Goal: Task Accomplishment & Management: Complete application form

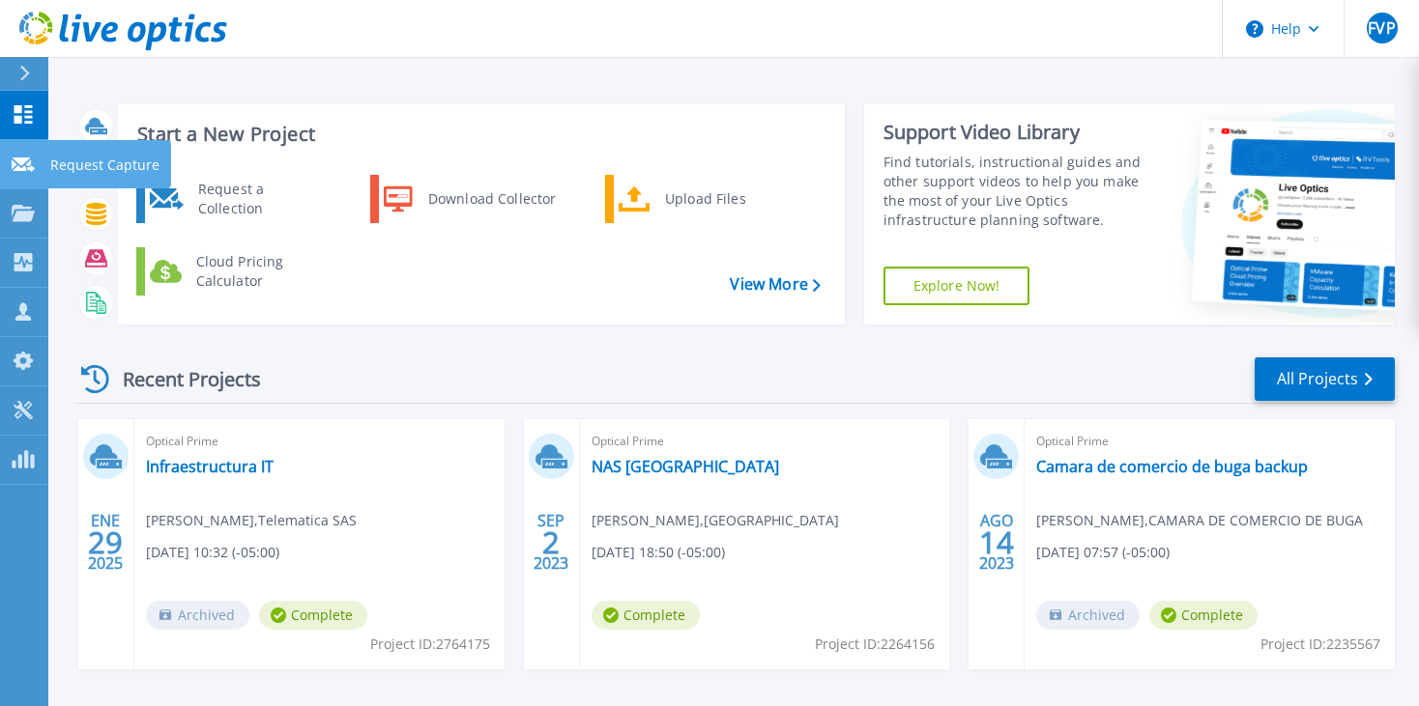
click at [69, 159] on p "Request Capture" at bounding box center [104, 165] width 109 height 50
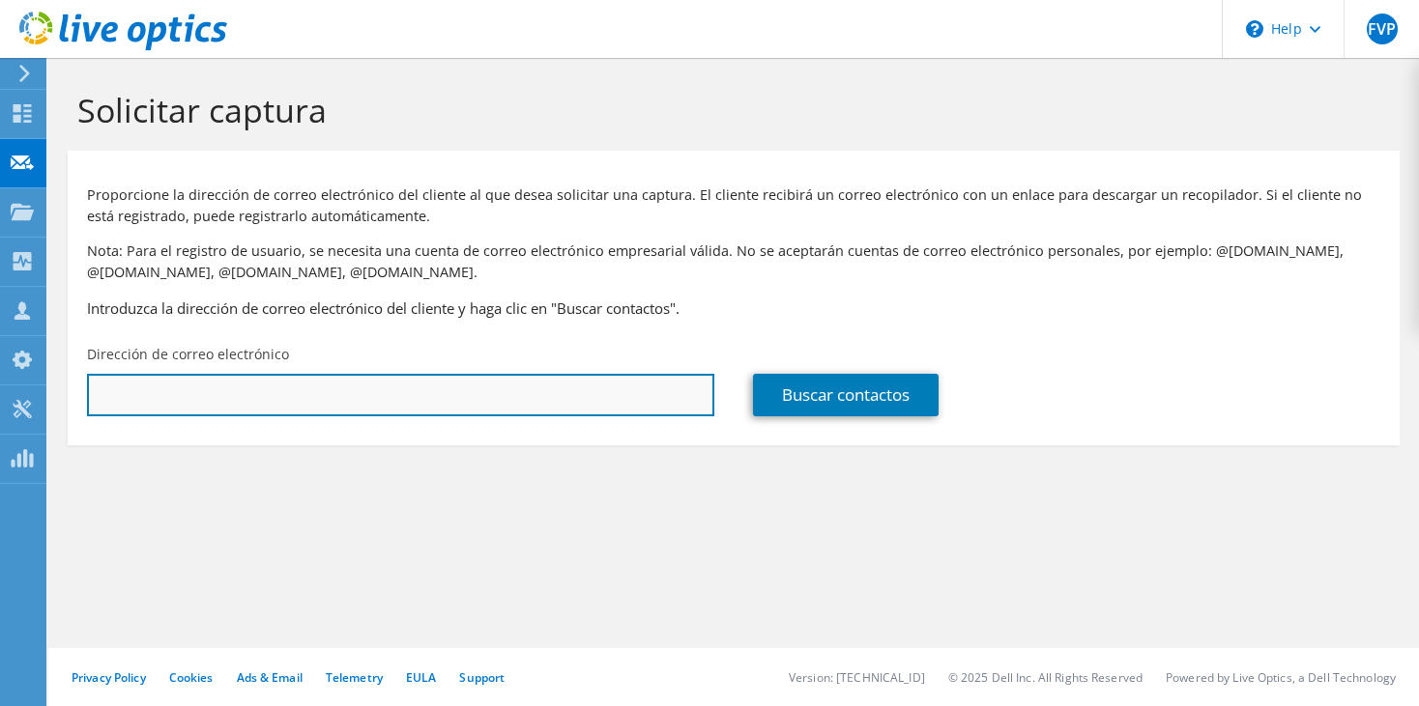
click at [575, 394] on input "text" at bounding box center [400, 395] width 627 height 43
paste input "[EMAIL_ADDRESS][DOMAIN_NAME]"
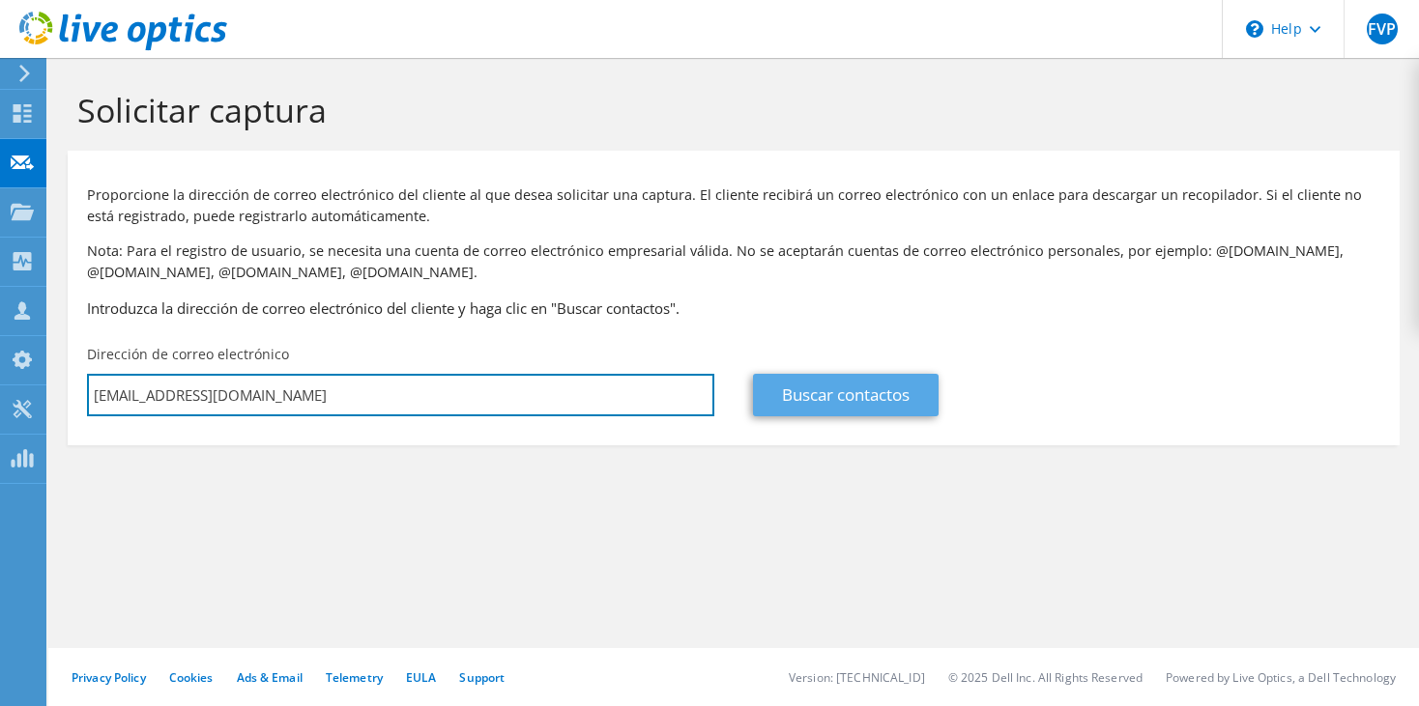
type input "[EMAIL_ADDRESS][DOMAIN_NAME]"
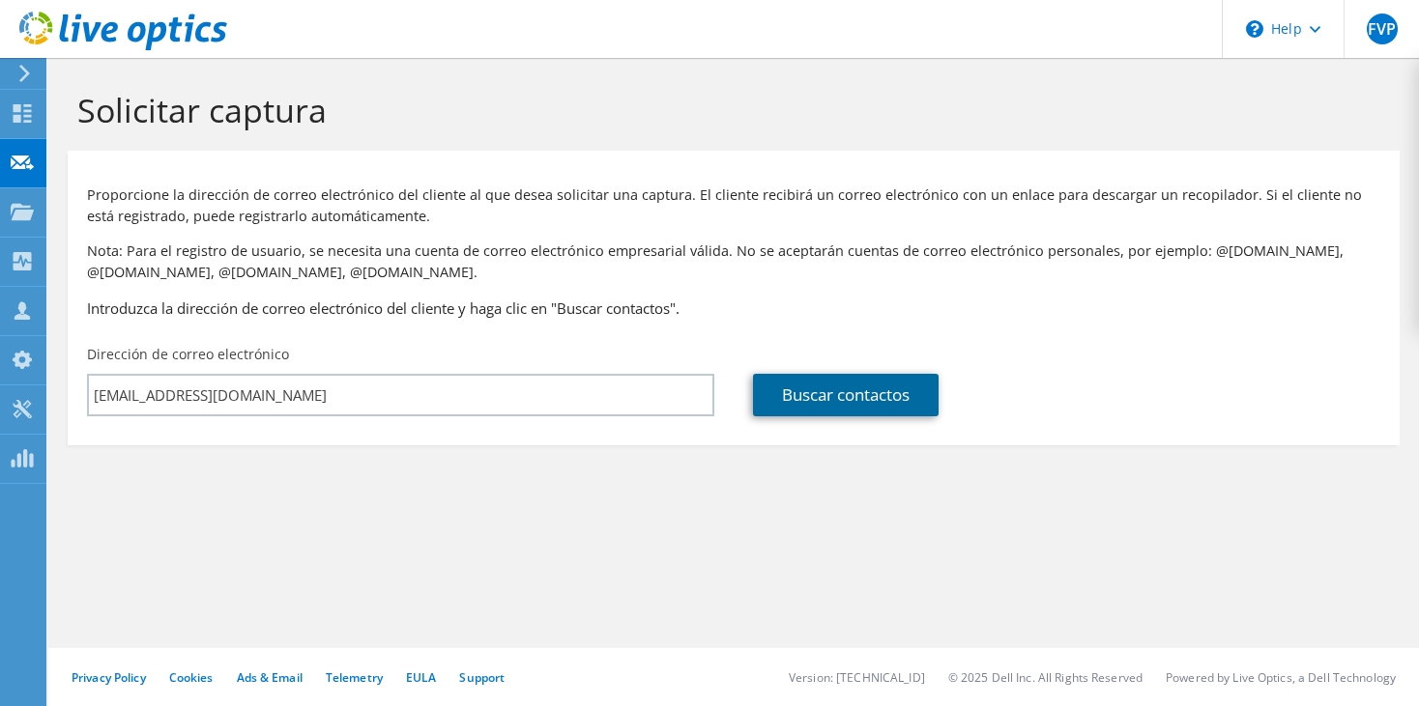
click at [811, 402] on link "Buscar contactos" at bounding box center [846, 395] width 186 height 43
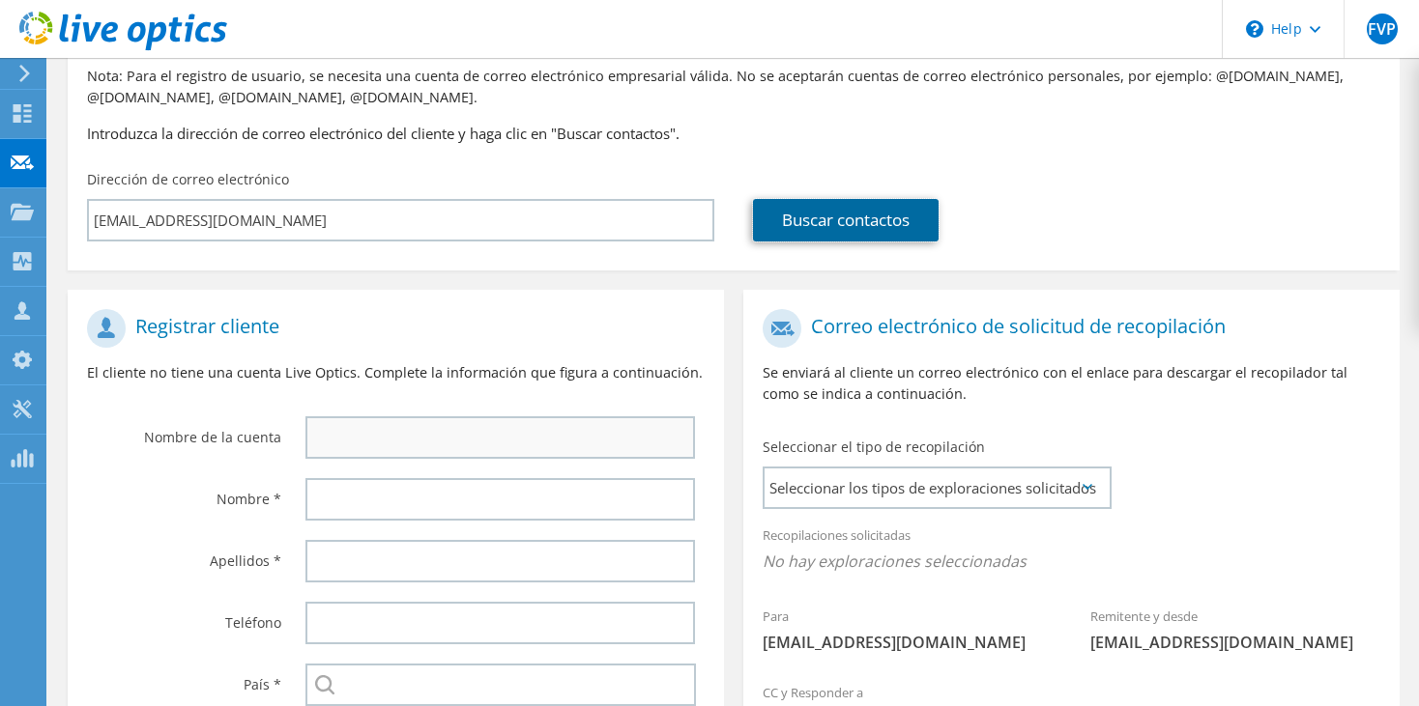
scroll to position [193, 0]
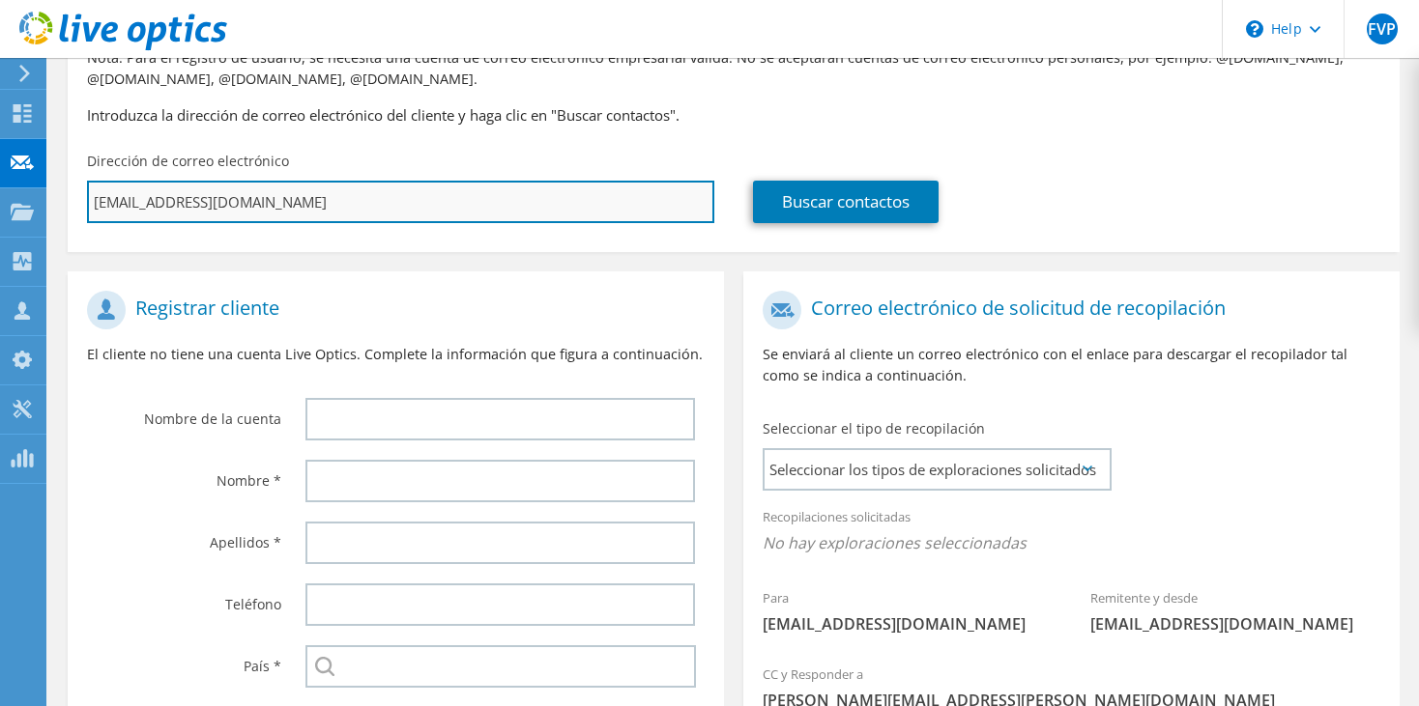
click at [312, 182] on input "[EMAIL_ADDRESS][DOMAIN_NAME]" at bounding box center [400, 202] width 627 height 43
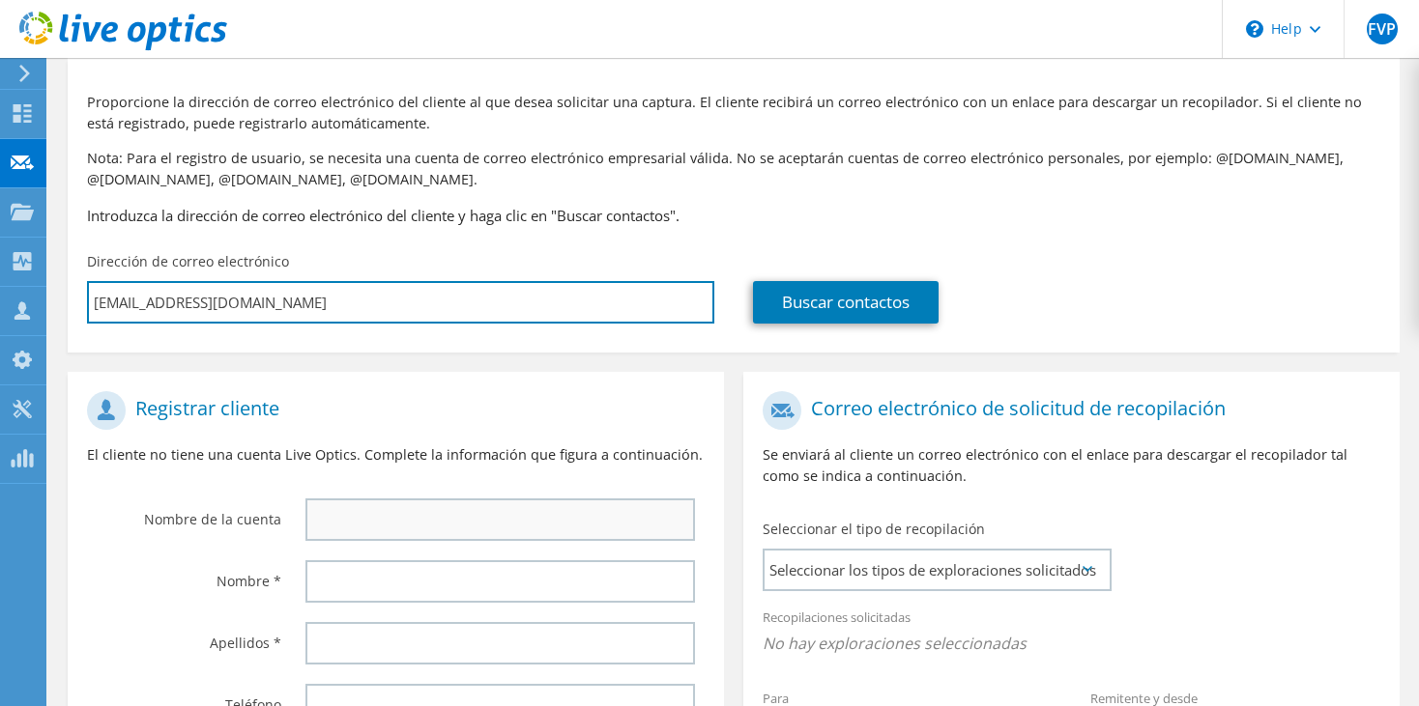
scroll to position [125, 0]
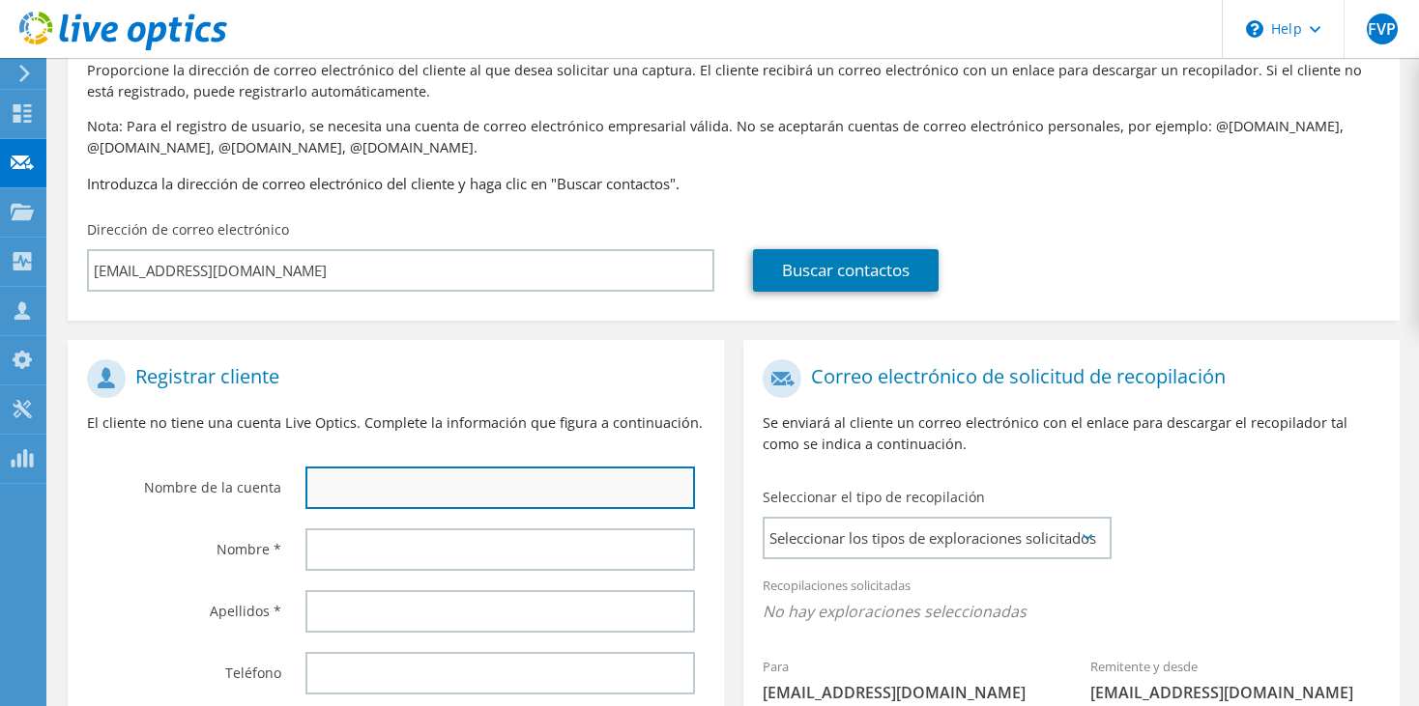
click at [376, 476] on input "text" at bounding box center [499, 488] width 389 height 43
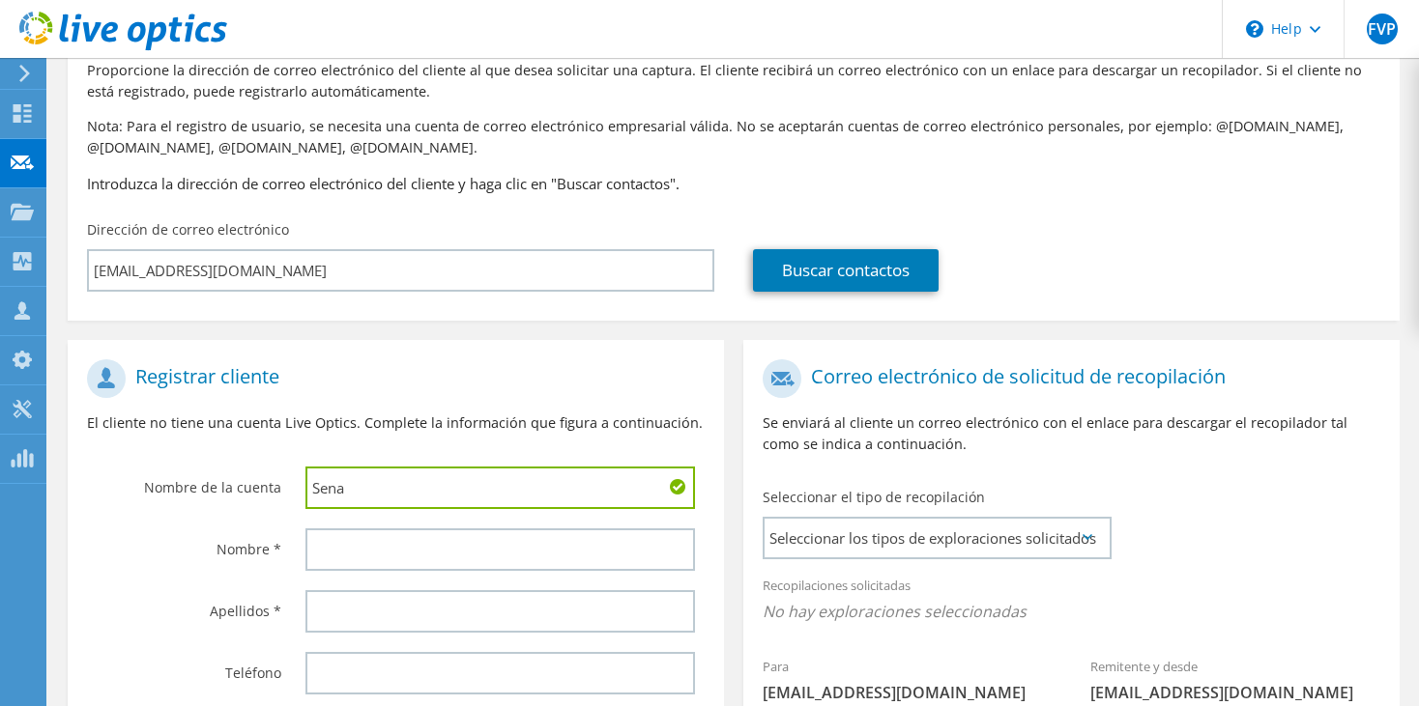
drag, startPoint x: 413, startPoint y: 498, endPoint x: 265, endPoint y: 481, distance: 148.8
click at [265, 481] on div "Nombre de la cuenta Sena" at bounding box center [396, 434] width 656 height 169
paste input "rvicio Nacional de Aprendizaje SENA"
type input "Servicio Nacional de Aprendizaje SENA"
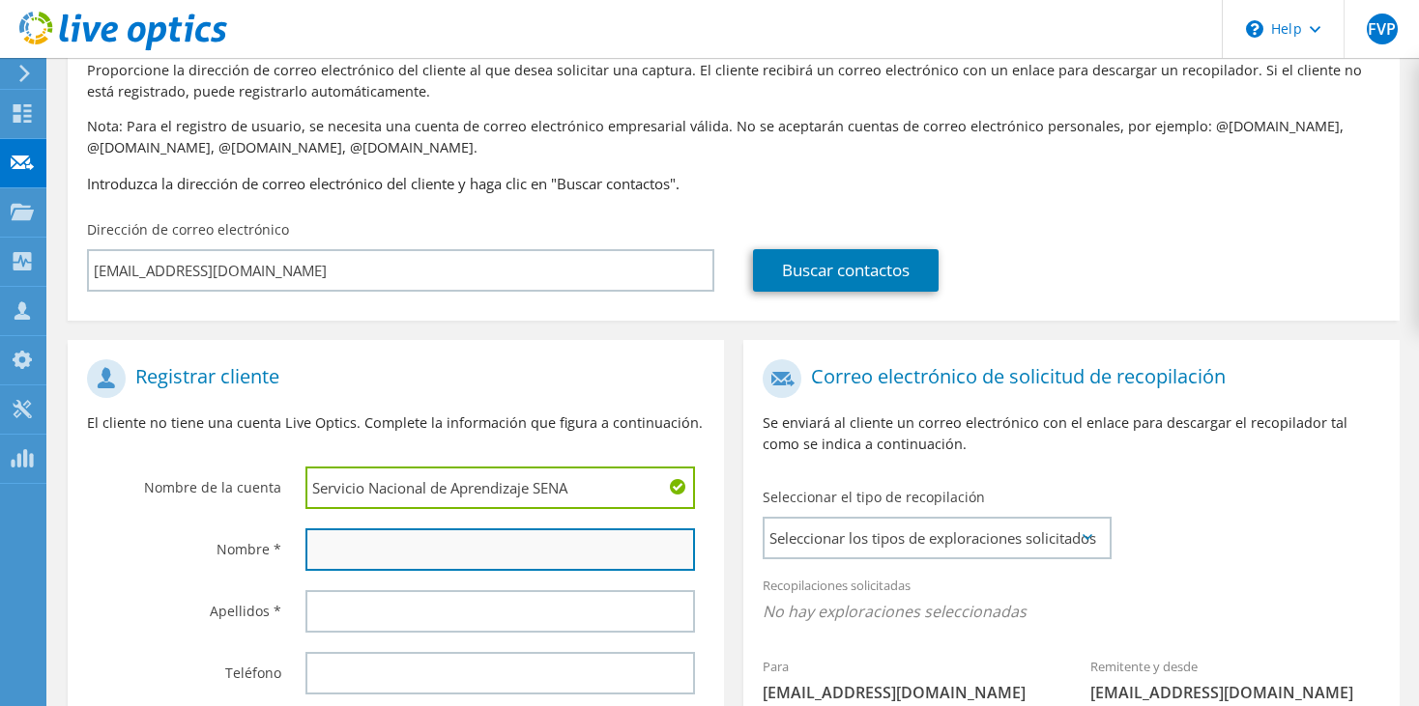
click at [447, 553] on input "text" at bounding box center [499, 550] width 389 height 43
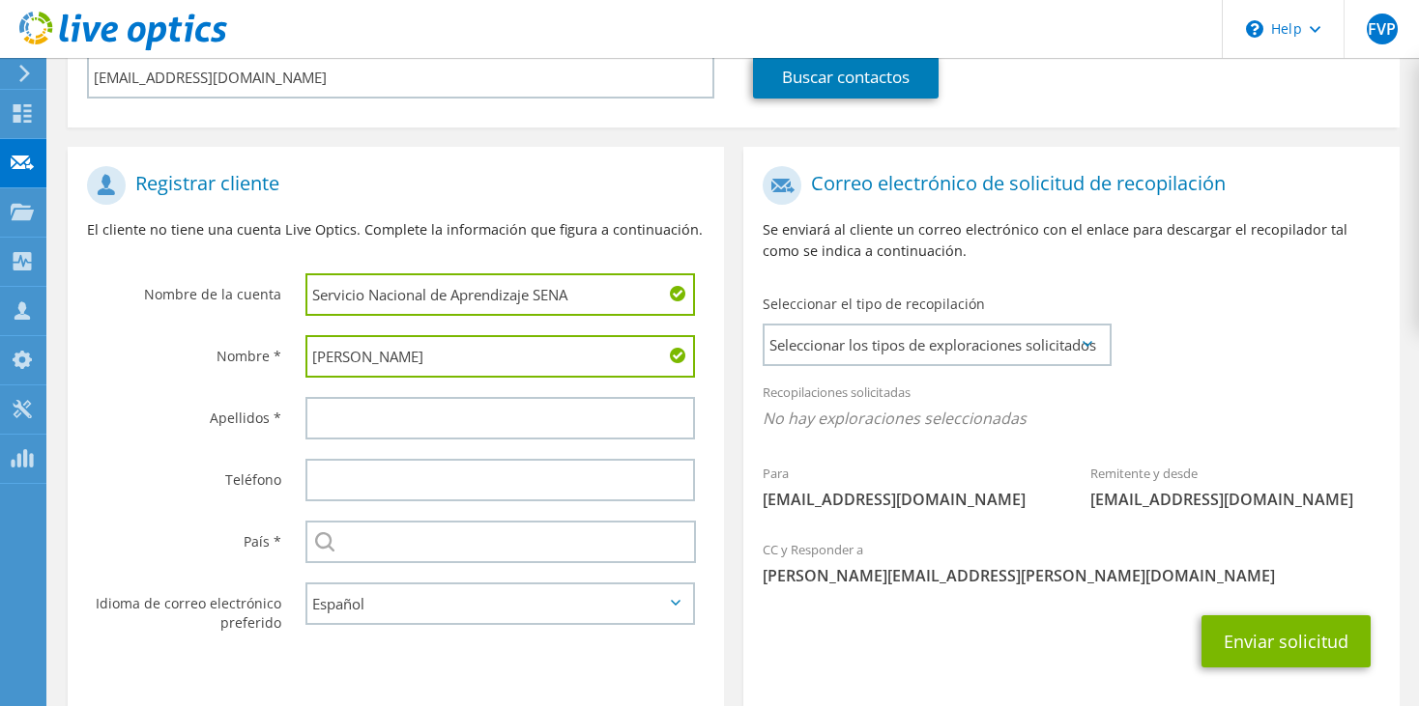
type input "[PERSON_NAME]"
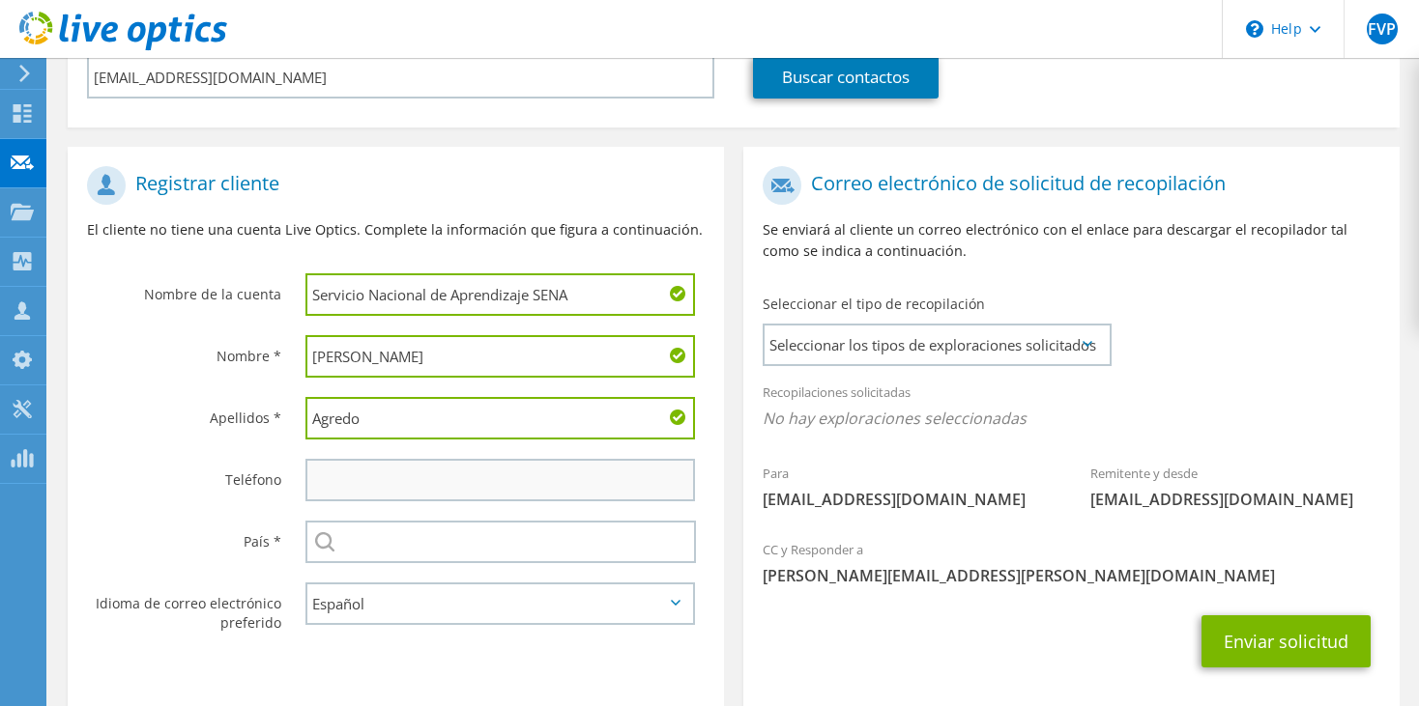
type input "Agredo"
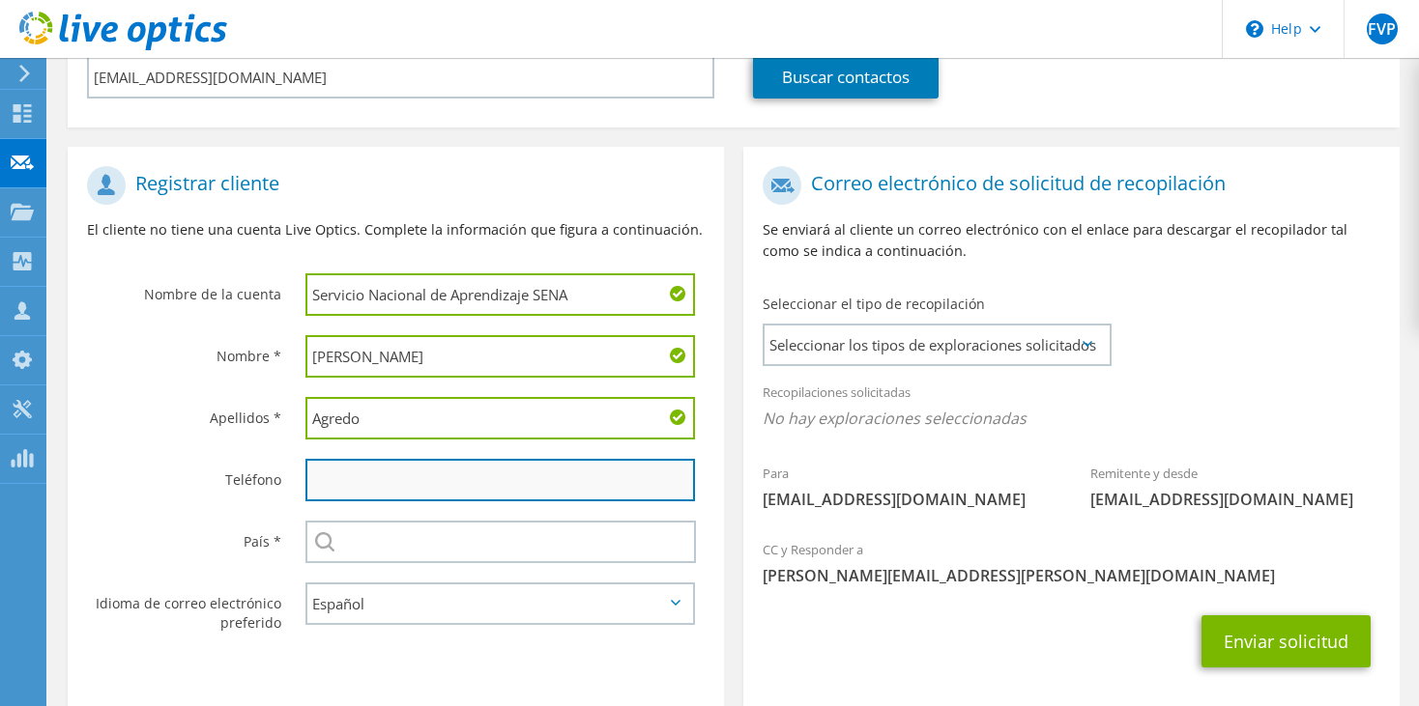
click at [489, 480] on input "text" at bounding box center [499, 480] width 389 height 43
click at [420, 479] on input "text" at bounding box center [499, 480] width 389 height 43
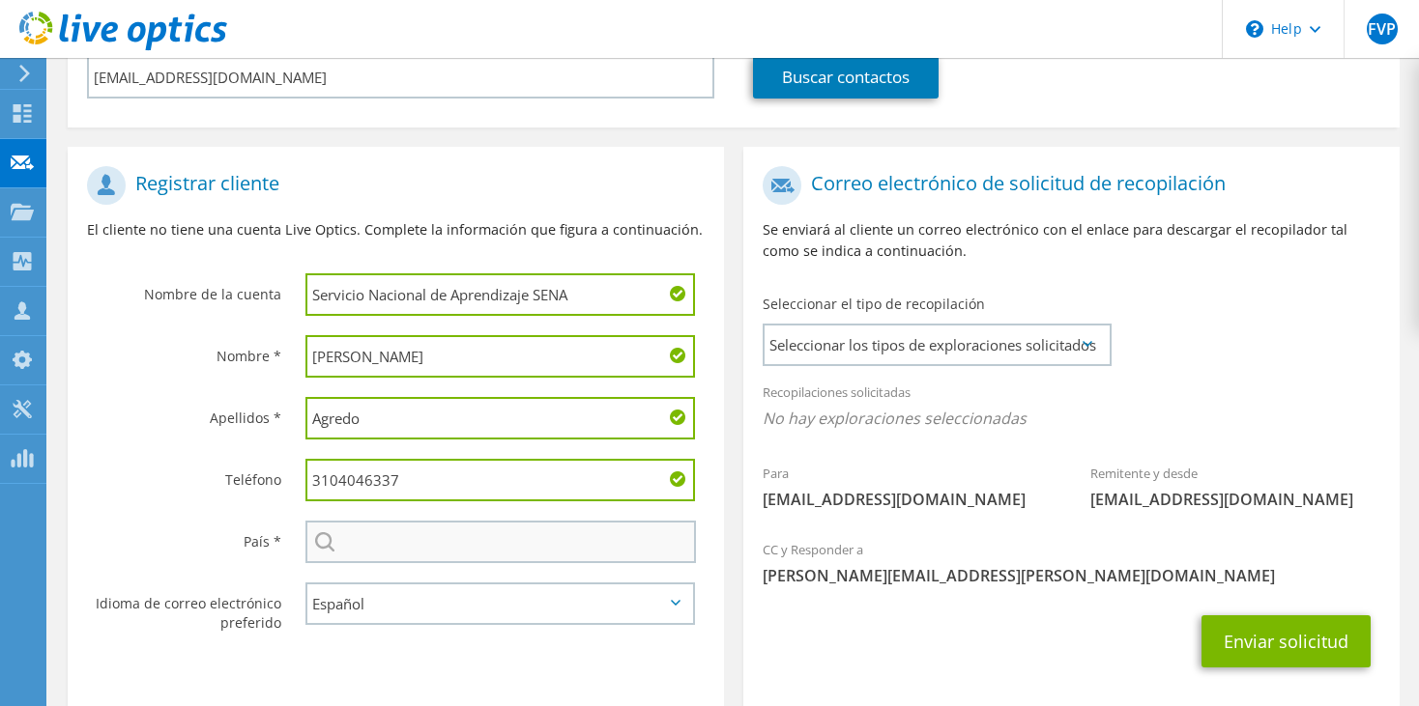
type input "3104046337"
click at [433, 534] on input "text" at bounding box center [500, 542] width 390 height 43
type input "[GEOGRAPHIC_DATA]"
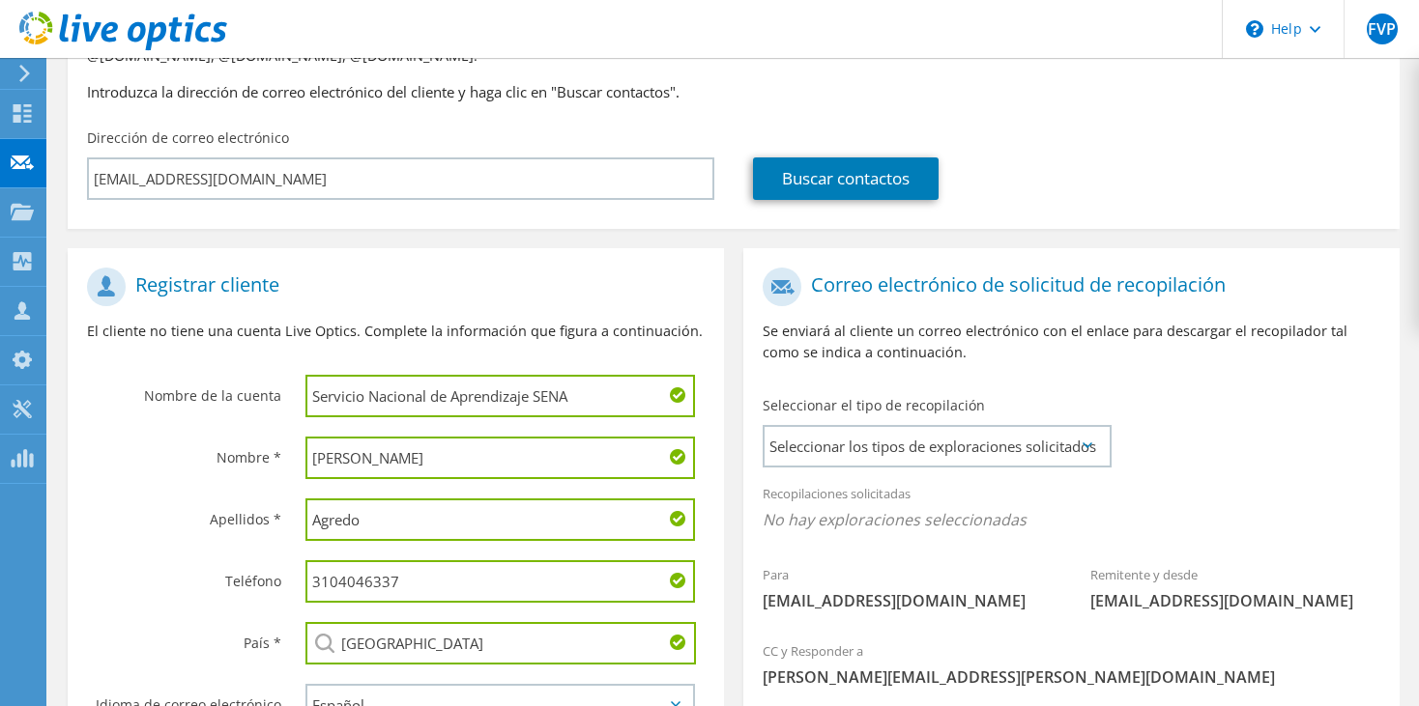
scroll to position [221, 0]
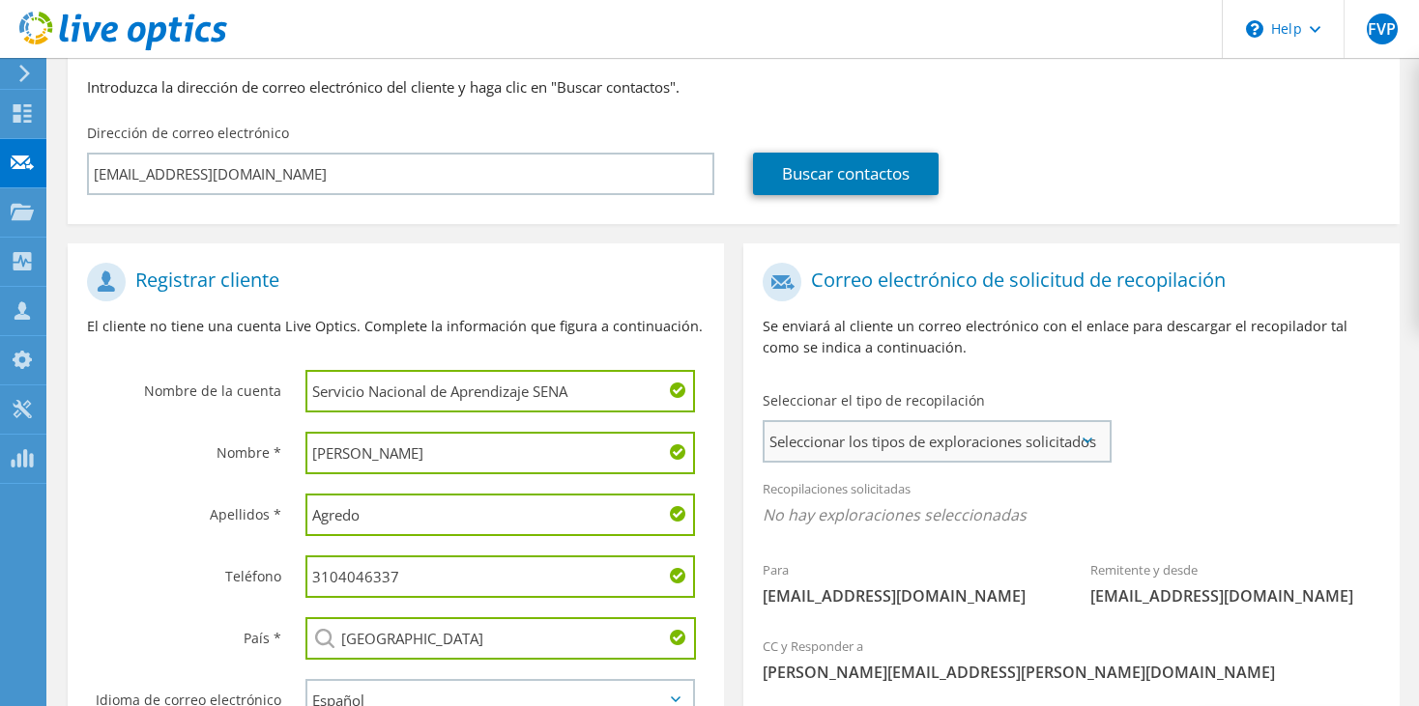
click at [995, 437] on span "Seleccionar los tipos de exploraciones solicitados" at bounding box center [936, 441] width 344 height 39
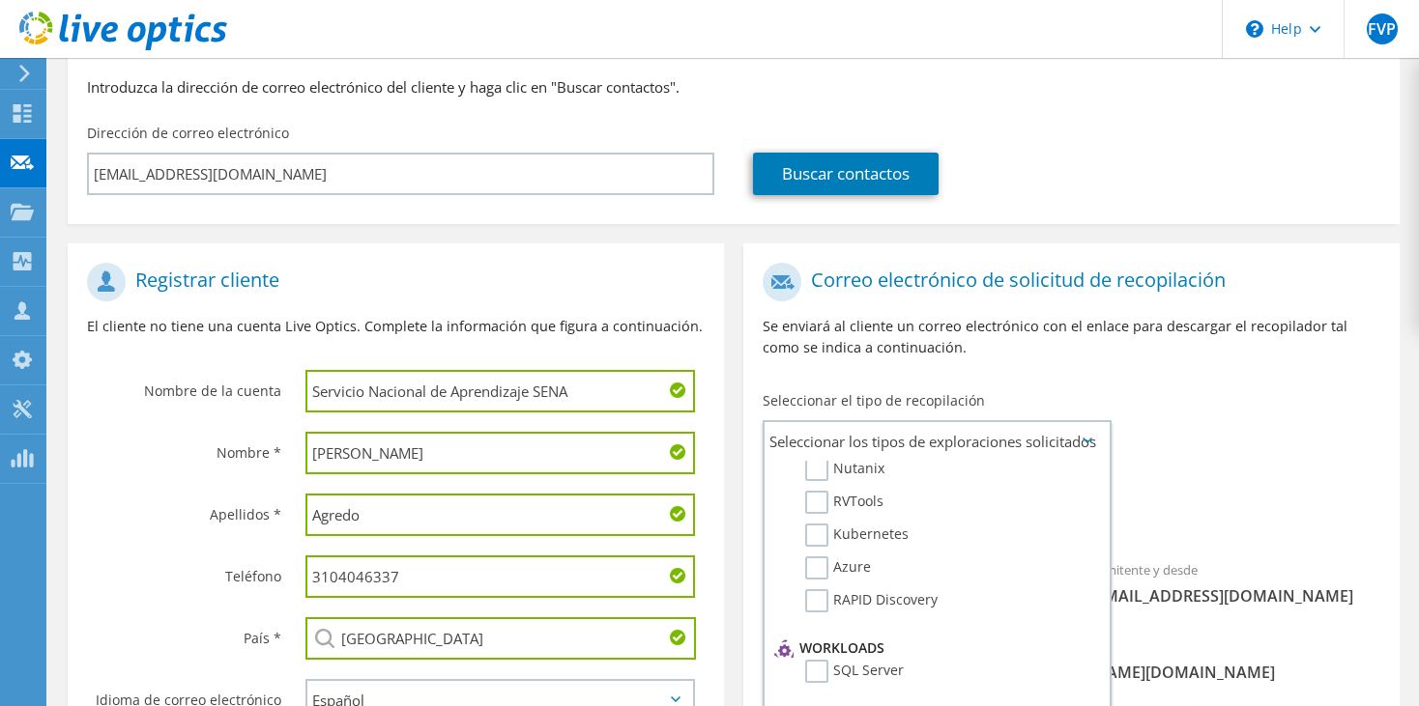
scroll to position [0, 0]
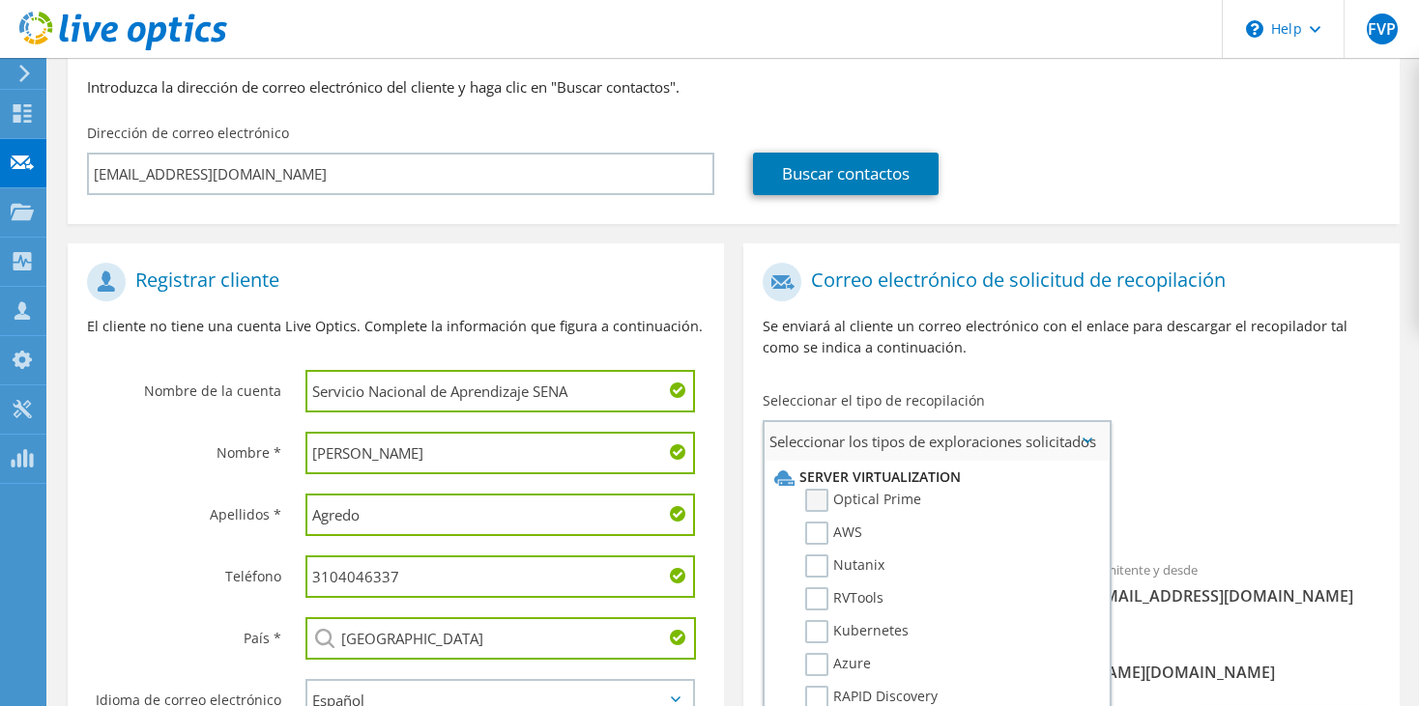
click at [840, 505] on label "Optical Prime" at bounding box center [863, 500] width 116 height 23
click at [0, 0] on input "Optical Prime" at bounding box center [0, 0] width 0 height 0
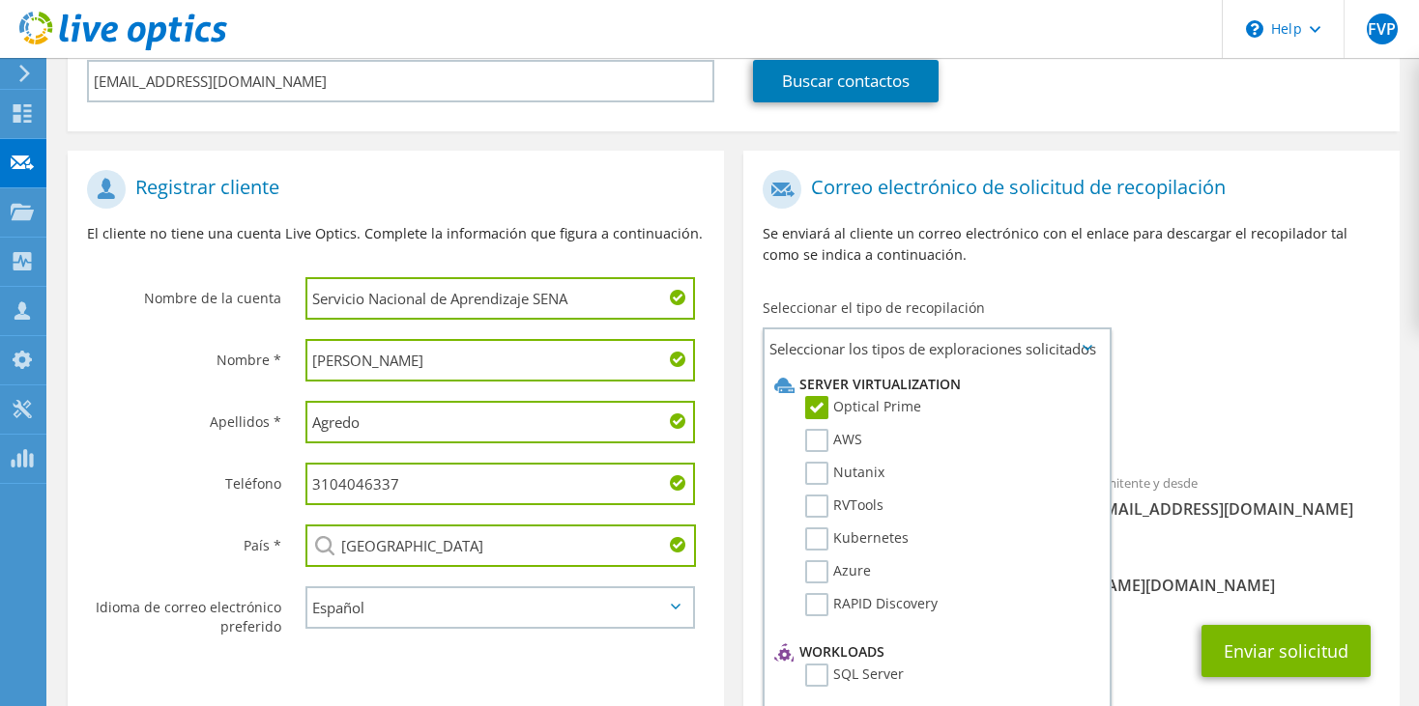
scroll to position [420, 0]
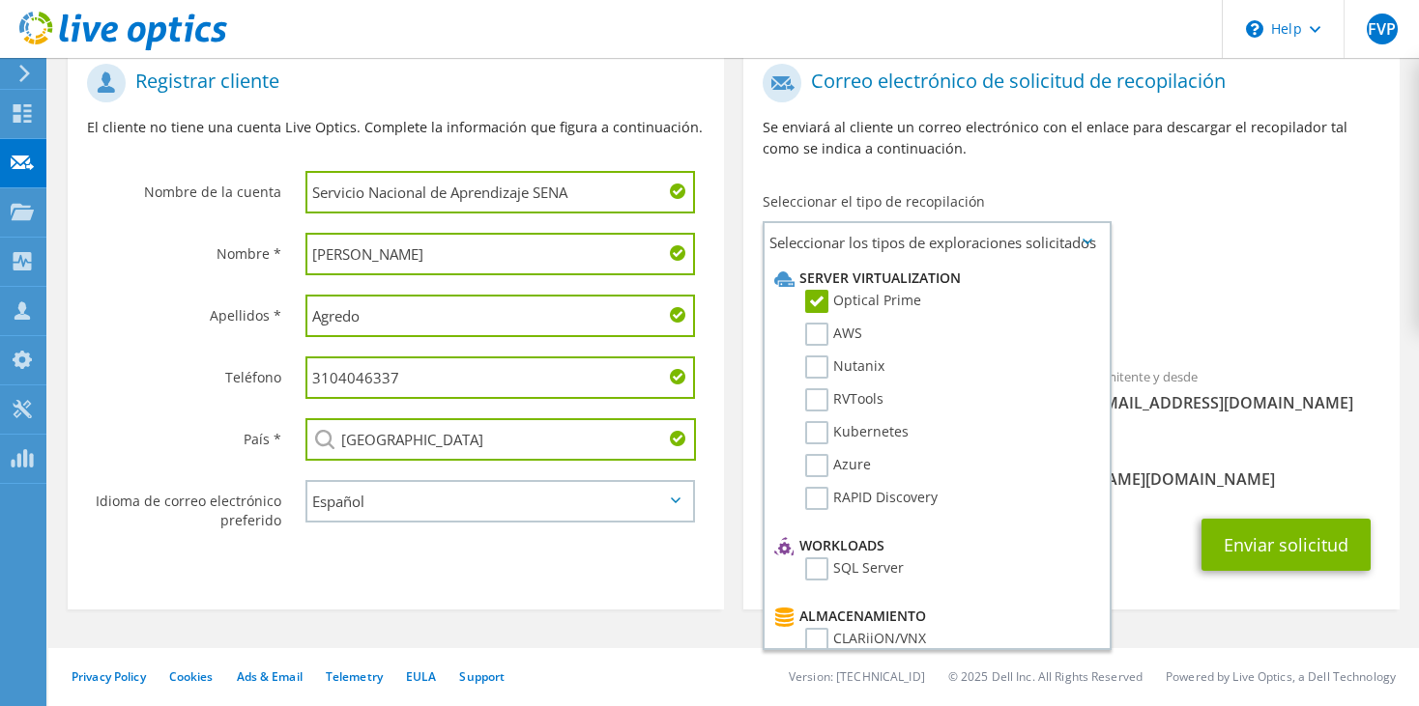
click at [1207, 260] on div "Para [EMAIL_ADDRESS][DOMAIN_NAME] Remitente y desde [EMAIL_ADDRESS][DOMAIN_NAME]" at bounding box center [1071, 243] width 656 height 379
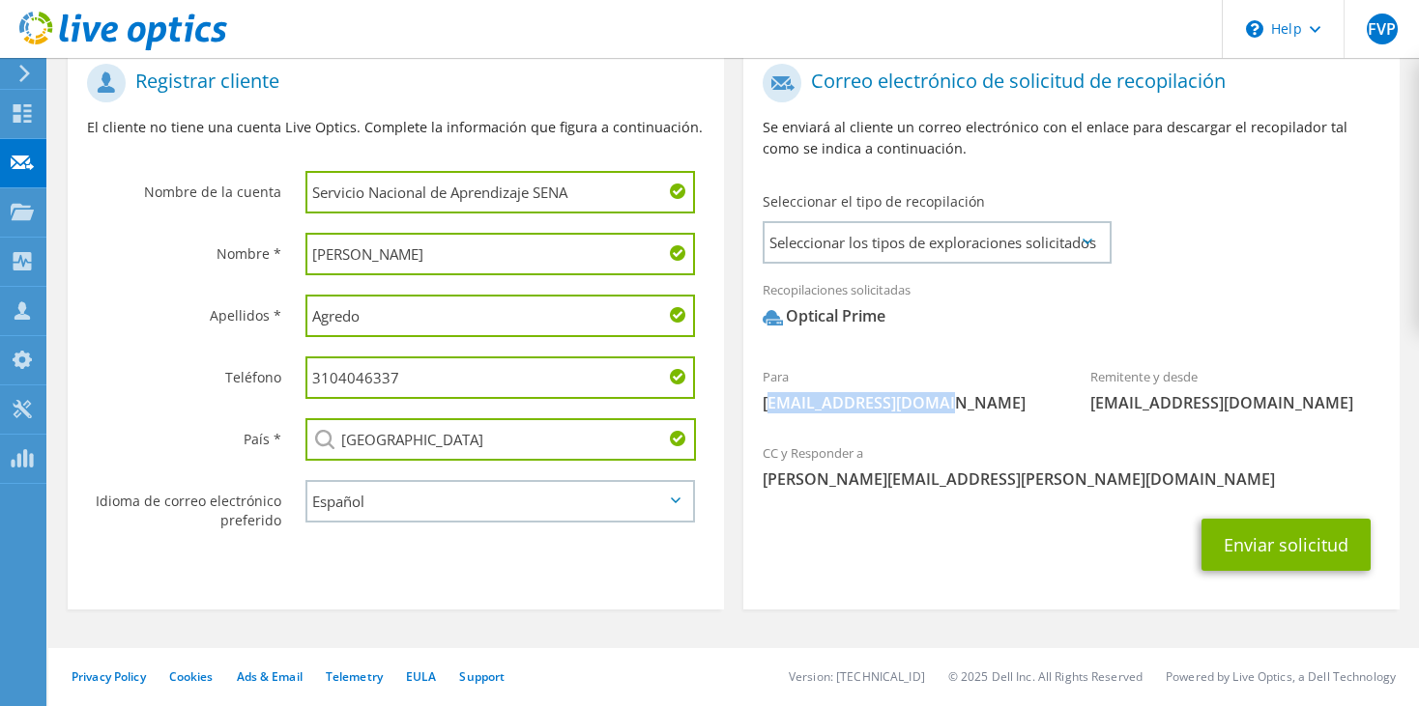
drag, startPoint x: 926, startPoint y: 401, endPoint x: 782, endPoint y: 429, distance: 146.7
click at [756, 421] on div "Para [EMAIL_ADDRESS][DOMAIN_NAME]" at bounding box center [907, 390] width 328 height 67
click at [402, 327] on input "Agredo" at bounding box center [499, 316] width 389 height 43
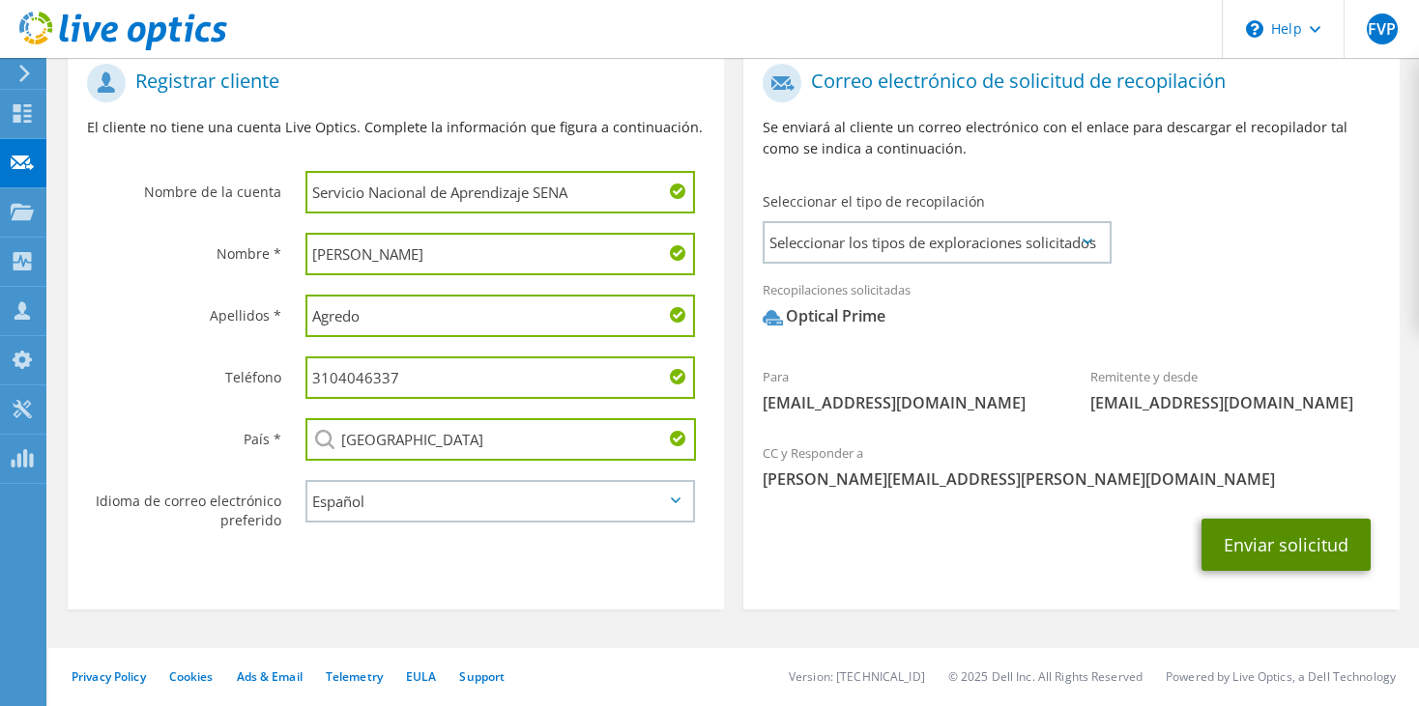
click at [1229, 549] on button "Enviar solicitud" at bounding box center [1285, 545] width 169 height 52
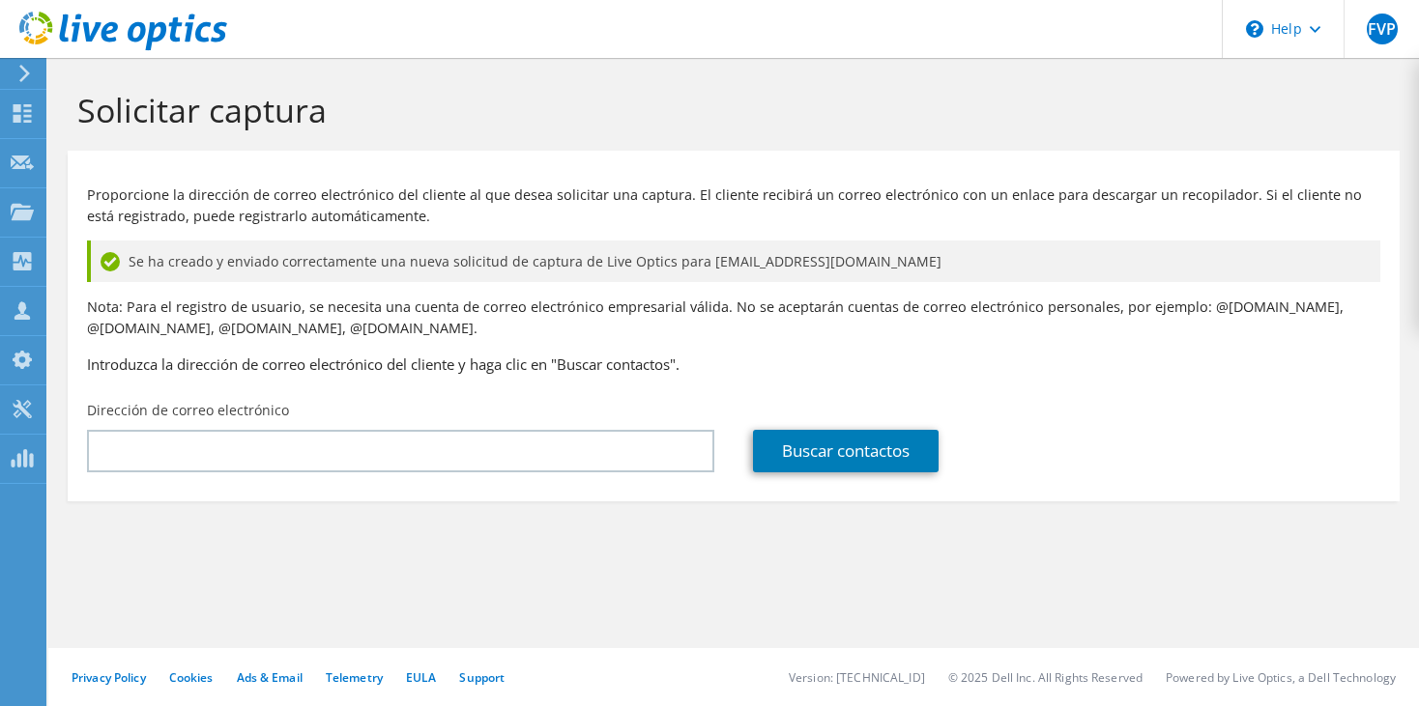
click at [1137, 391] on div "Buscar contactos" at bounding box center [1067, 436] width 666 height 91
drag, startPoint x: 699, startPoint y: 259, endPoint x: 923, endPoint y: 238, distance: 225.2
click at [923, 238] on div "Proporcione la dirección de correo electrónico del cliente al que desea solicit…" at bounding box center [734, 275] width 1332 height 231
click at [709, 263] on span "Se ha creado y enviado correctamente una nueva solicitud de captura de Live Opt…" at bounding box center [535, 261] width 813 height 21
drag, startPoint x: 691, startPoint y: 263, endPoint x: 884, endPoint y: 263, distance: 193.3
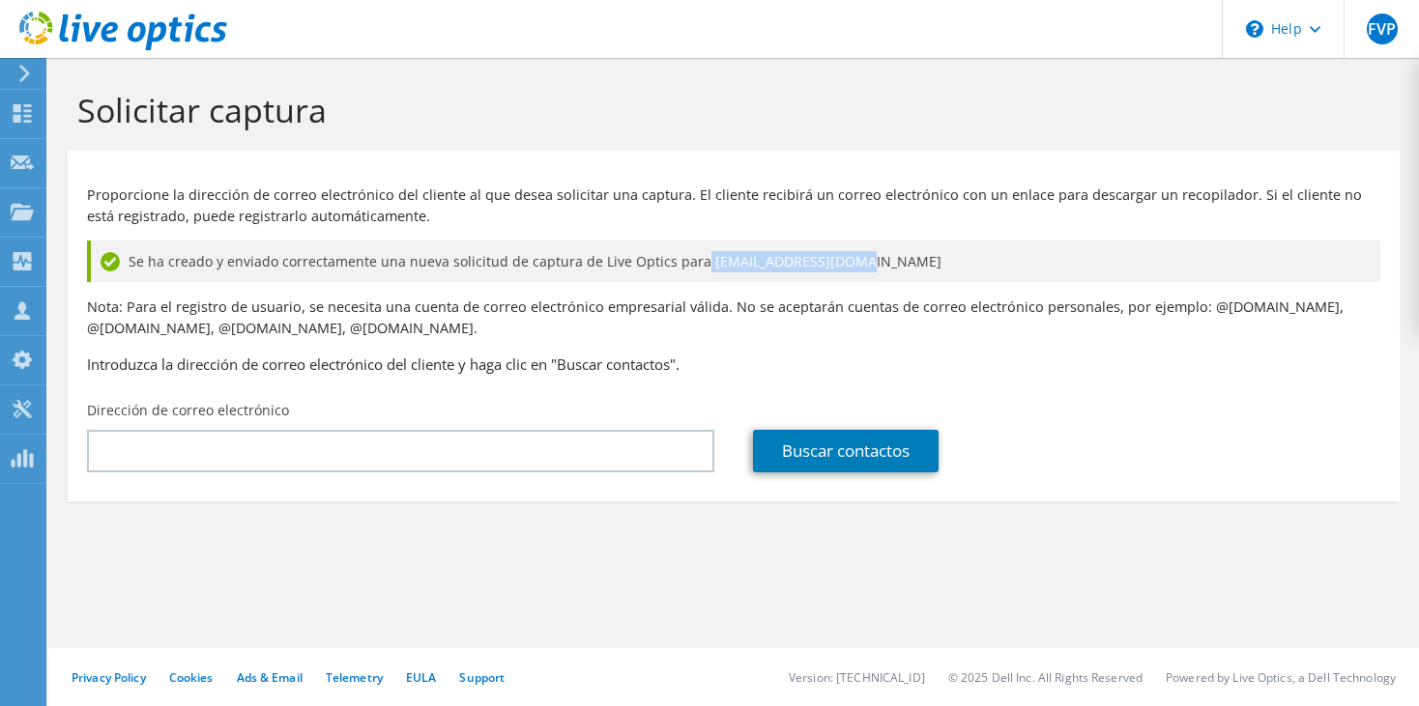
click at [884, 263] on div "Se ha creado y enviado correctamente una nueva solicitud de captura de Live Opt…" at bounding box center [733, 262] width 1293 height 42
click at [934, 275] on div "Se ha creado y enviado correctamente una nueva solicitud de captura de Live Opt…" at bounding box center [733, 262] width 1293 height 42
click at [22, 74] on icon at bounding box center [24, 73] width 14 height 17
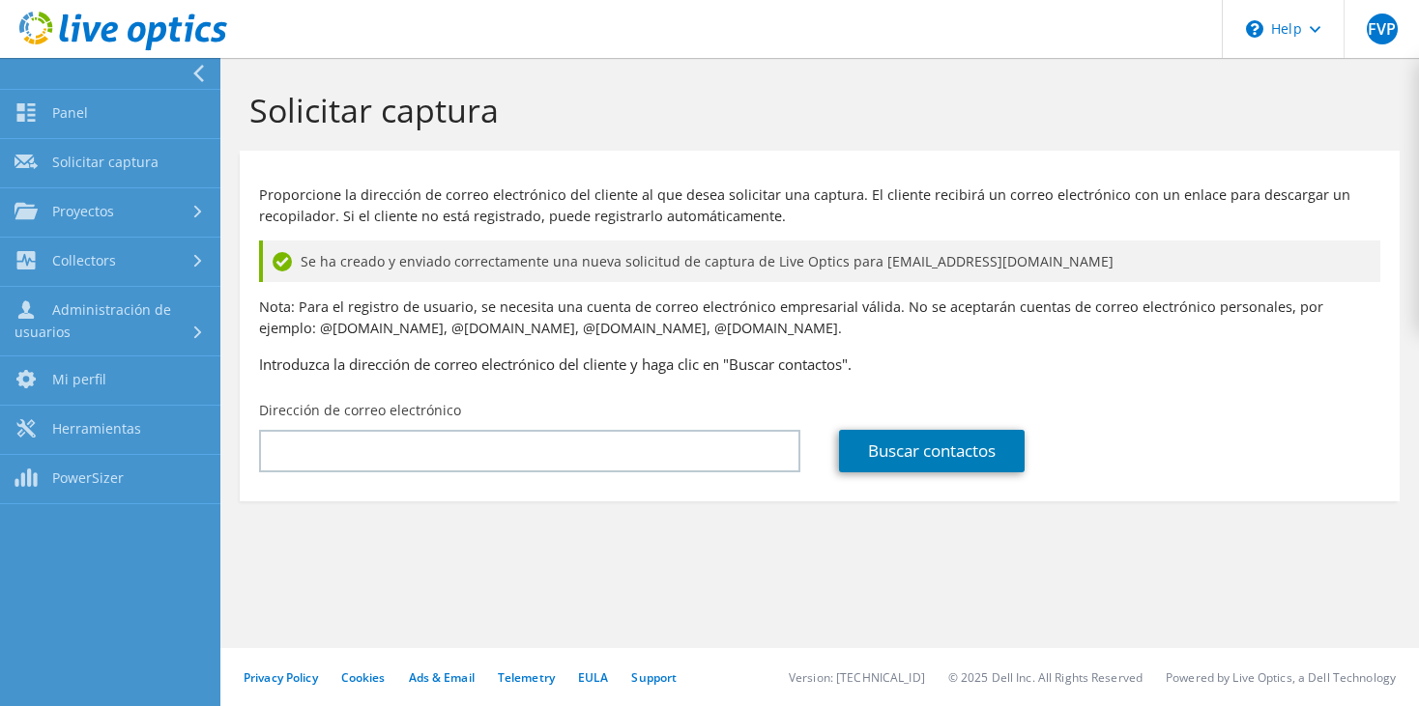
click at [197, 69] on use at bounding box center [198, 73] width 11 height 17
